Goal: Task Accomplishment & Management: Complete application form

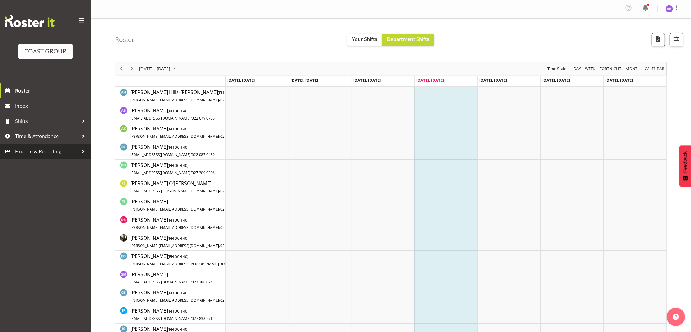
click at [86, 145] on link "Finance & Reporting" at bounding box center [45, 151] width 91 height 15
click at [86, 135] on div at bounding box center [83, 136] width 9 height 9
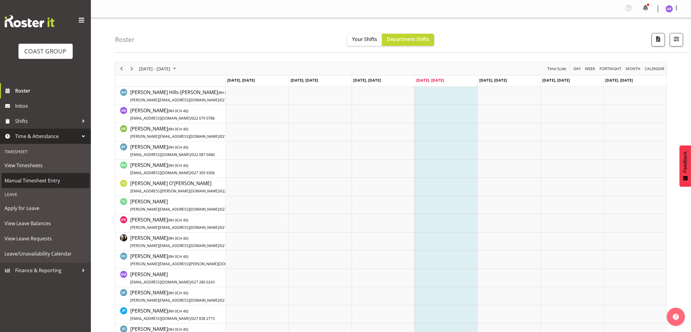
click at [35, 180] on span "Manual Timesheet Entry" at bounding box center [46, 180] width 82 height 9
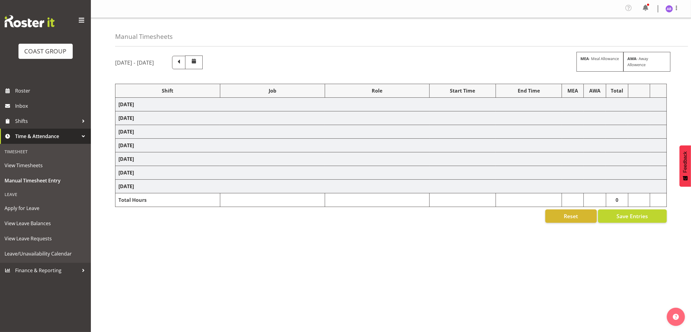
select select "624"
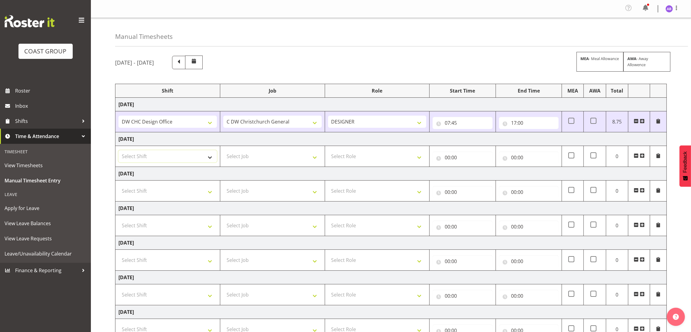
click at [185, 157] on select "Select Shift DW CHC Design Office DW CHC General Work Aug DW CHC General Work D…" at bounding box center [168, 156] width 99 height 12
select select "1512"
click at [119, 151] on select "Select Shift DW CHC Design Office DW CHC General Work Aug DW CHC General Work D…" at bounding box center [168, 156] width 99 height 12
click at [281, 154] on select "Select Job 1 Carlton Events 1 [PERSON_NAME][GEOGRAPHIC_DATA] 1 [PERSON_NAME][GE…" at bounding box center [272, 156] width 99 height 12
select select "624"
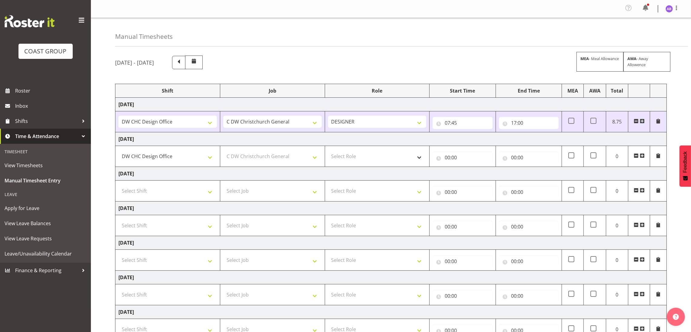
click at [367, 162] on span "Select Role DESIGNER Designer" at bounding box center [377, 156] width 99 height 12
click at [366, 153] on select "Select Role DESIGNER Designer" at bounding box center [377, 156] width 99 height 12
select select "215"
click at [328, 151] on select "Select Role DESIGNER Designer" at bounding box center [377, 156] width 99 height 12
click at [483, 153] on input "00:00" at bounding box center [463, 157] width 60 height 12
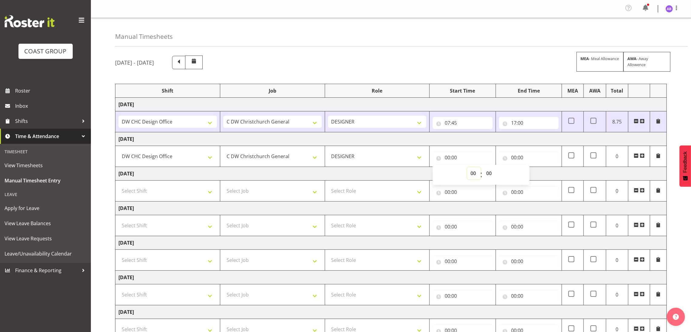
click at [472, 168] on select "00 01 02 03 04 05 06 07 08 09 10 11 12 13 14 15 16 17 18 19 20 21 22 23" at bounding box center [474, 173] width 14 height 12
select select "8"
click at [467, 168] on select "00 01 02 03 04 05 06 07 08 09 10 11 12 13 14 15 16 17 18 19 20 21 22 23" at bounding box center [474, 173] width 14 height 12
type input "08:00"
click at [493, 173] on select "00 01 02 03 04 05 06 07 08 09 10 11 12 13 14 15 16 17 18 19 20 21 22 23 24 25 2…" at bounding box center [490, 173] width 14 height 12
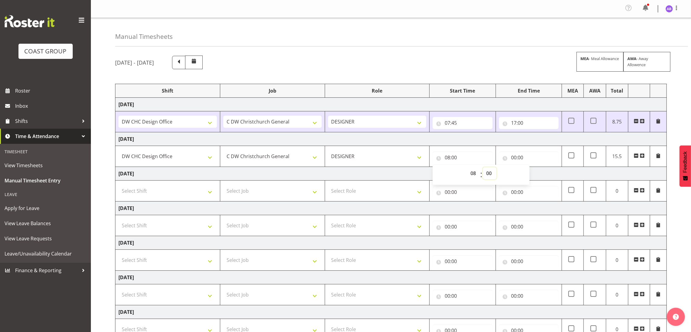
select select "20"
click at [483, 168] on select "00 01 02 03 04 05 06 07 08 09 10 11 12 13 14 15 16 17 18 19 20 21 22 23 24 25 2…" at bounding box center [490, 173] width 14 height 12
type input "08:20"
click at [517, 166] on div "00 01 02 03 04 05 06 07 08 09 10 11 12 13 14 15 16 17 18 19 20 21 22 23 : 00 01…" at bounding box center [481, 175] width 97 height 20
click at [524, 159] on input "00:00" at bounding box center [529, 157] width 60 height 12
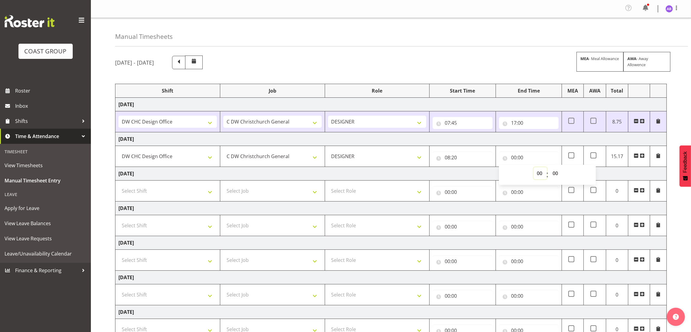
click at [539, 169] on select "00 01 02 03 04 05 06 07 08 09 10 11 12 13 14 15 16 17 18 19 20 21 22 23" at bounding box center [541, 173] width 14 height 12
select select "16"
click at [534, 168] on select "00 01 02 03 04 05 06 07 08 09 10 11 12 13 14 15 16 17 18 19 20 21 22 23" at bounding box center [541, 173] width 14 height 12
type input "16:00"
click at [550, 178] on select "00 01 02 03 04 05 06 07 08 09 10 11 12 13 14 15 16 17 18 19 20 21 22 23 24 25 2…" at bounding box center [557, 173] width 14 height 12
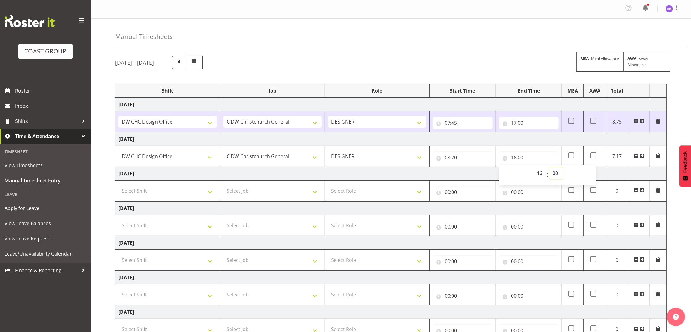
select select "20"
click at [550, 168] on select "00 01 02 03 04 05 06 07 08 09 10 11 12 13 14 15 16 17 18 19 20 21 22 23 24 25 2…" at bounding box center [557, 173] width 14 height 12
type input "16:20"
click at [512, 156] on input "16:20" at bounding box center [529, 157] width 60 height 12
click at [539, 156] on input "16:20" at bounding box center [529, 157] width 60 height 12
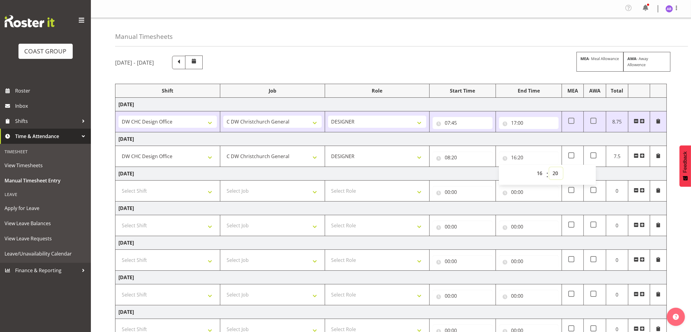
click at [556, 171] on select "00 01 02 03 04 05 06 07 08 09 10 11 12 13 14 15 16 17 18 19 20 21 22 23 24 25 2…" at bounding box center [557, 173] width 14 height 12
select select "50"
click at [550, 168] on select "00 01 02 03 04 05 06 07 08 09 10 11 12 13 14 15 16 17 18 19 20 21 22 23 24 25 2…" at bounding box center [557, 173] width 14 height 12
type input "16:50"
click at [539, 156] on input "16:50" at bounding box center [529, 157] width 60 height 12
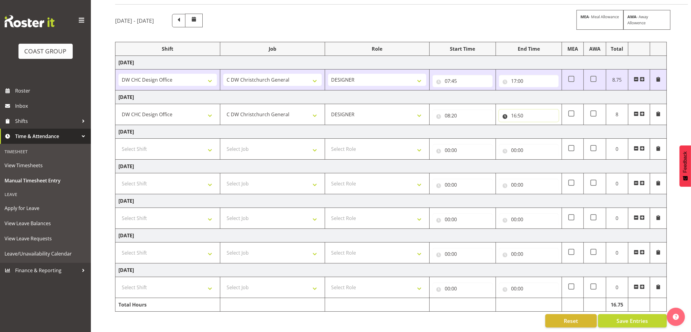
scroll to position [50, 0]
click at [633, 316] on span "Save Entries" at bounding box center [633, 320] width 32 height 8
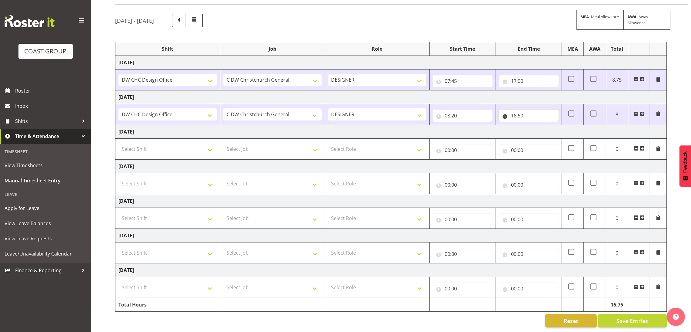
click at [535, 109] on input "16:50" at bounding box center [529, 115] width 60 height 12
click at [553, 126] on select "00 01 02 03 04 05 06 07 08 09 10 11 12 13 14 15 16 17 18 19 20 21 22 23 24 25 2…" at bounding box center [557, 131] width 14 height 12
select select "30"
click at [550, 125] on select "00 01 02 03 04 05 06 07 08 09 10 11 12 13 14 15 16 17 18 19 20 21 22 23 24 25 2…" at bounding box center [557, 131] width 14 height 12
type input "16:30"
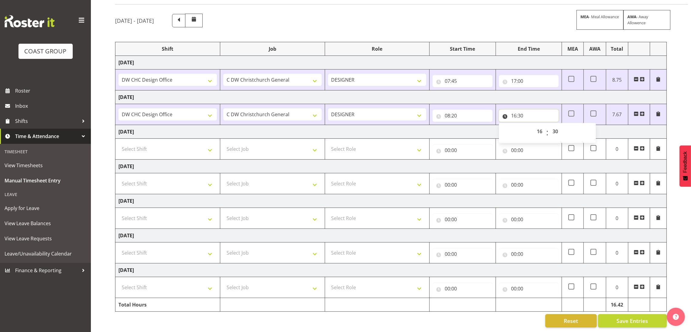
click at [543, 109] on input "16:30" at bounding box center [529, 115] width 60 height 12
click at [541, 109] on input "16:30" at bounding box center [529, 115] width 60 height 12
click at [558, 125] on select "00 01 02 03 04 05 06 07 08 09 10 11 12 13 14 15 16 17 18 19 20 21 22 23 24 25 2…" at bounding box center [557, 131] width 14 height 12
select select "20"
click at [550, 125] on select "00 01 02 03 04 05 06 07 08 09 10 11 12 13 14 15 16 17 18 19 20 21 22 23 24 25 2…" at bounding box center [557, 131] width 14 height 12
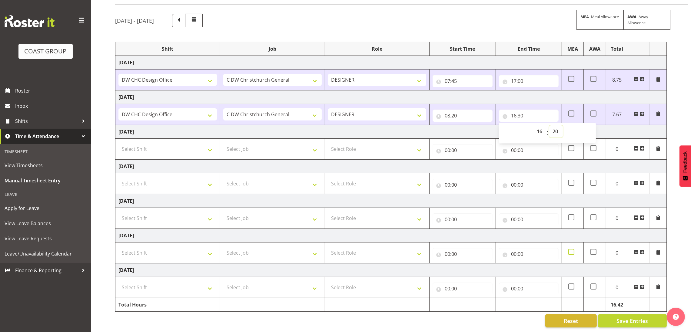
type input "16:20"
click at [537, 109] on input "16:20" at bounding box center [529, 115] width 60 height 12
click at [639, 320] on div "Reset Save Entries" at bounding box center [391, 320] width 552 height 13
click at [640, 316] on span "Save Entries" at bounding box center [633, 320] width 32 height 8
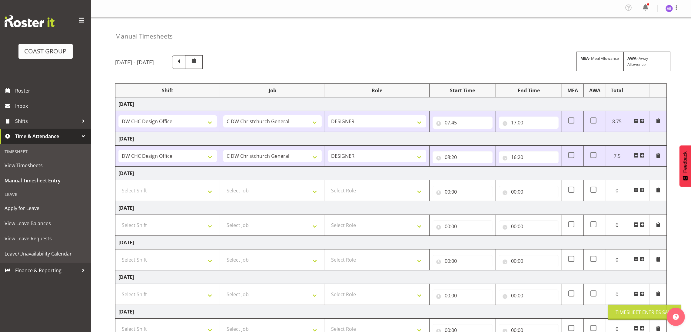
scroll to position [0, 0]
click at [675, 4] on span at bounding box center [676, 7] width 7 height 7
click at [651, 32] on link "Log Out" at bounding box center [651, 33] width 58 height 11
